Goal: Information Seeking & Learning: Learn about a topic

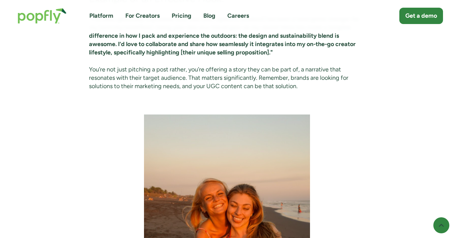
scroll to position [548, 0]
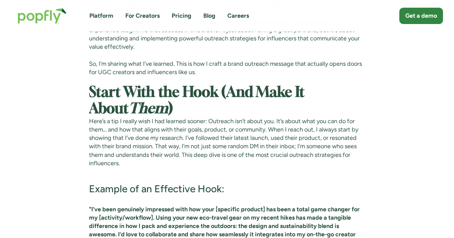
click at [47, 19] on img "home" at bounding box center [42, 15] width 62 height 29
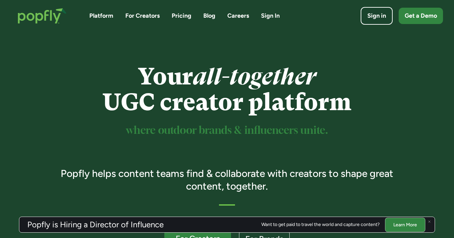
click at [211, 13] on link "Blog" at bounding box center [209, 16] width 12 height 8
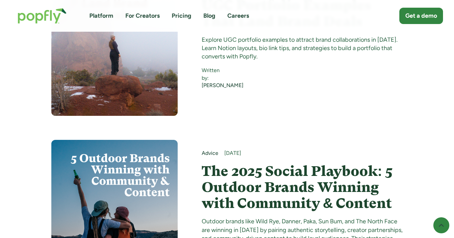
scroll to position [1279, 0]
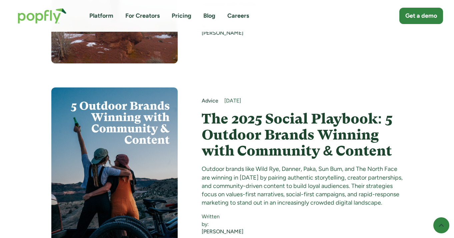
click at [222, 113] on h4 "The 2025 Social Playbook: 5 Outdoor Brands Winning with Community & Content" at bounding box center [302, 135] width 201 height 48
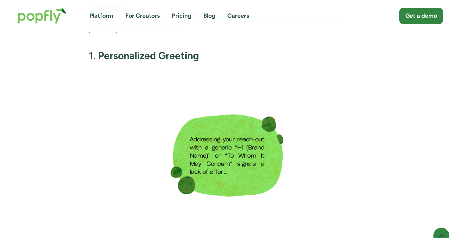
scroll to position [1129, 0]
